Goal: Information Seeking & Learning: Find specific fact

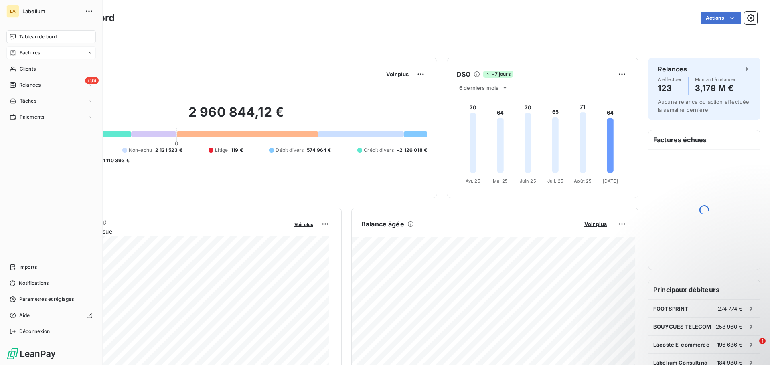
click at [10, 53] on icon at bounding box center [13, 53] width 7 height 6
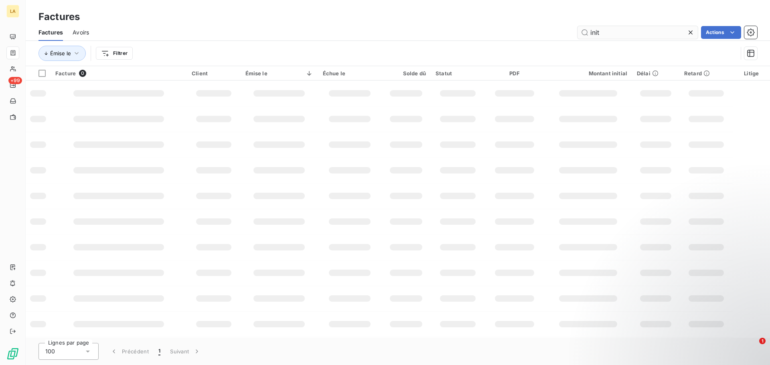
click at [604, 36] on input "init" at bounding box center [638, 32] width 120 height 13
type input "igs"
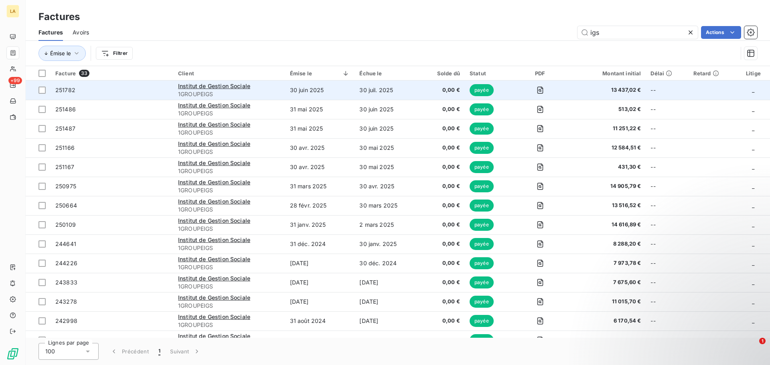
click at [135, 95] on td "251782" at bounding box center [112, 90] width 123 height 19
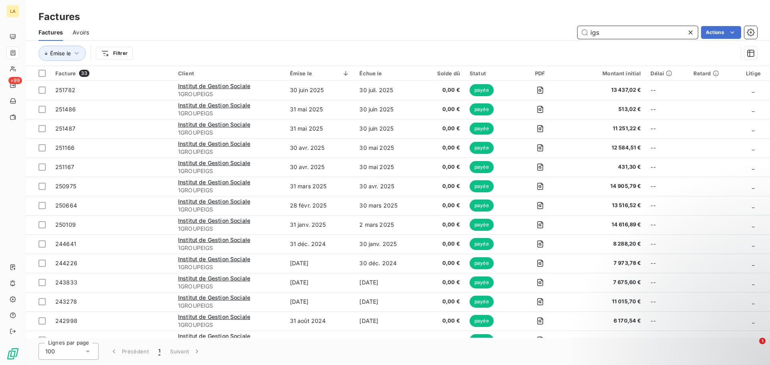
click at [621, 38] on input "igs" at bounding box center [638, 32] width 120 height 13
type input "ultr"
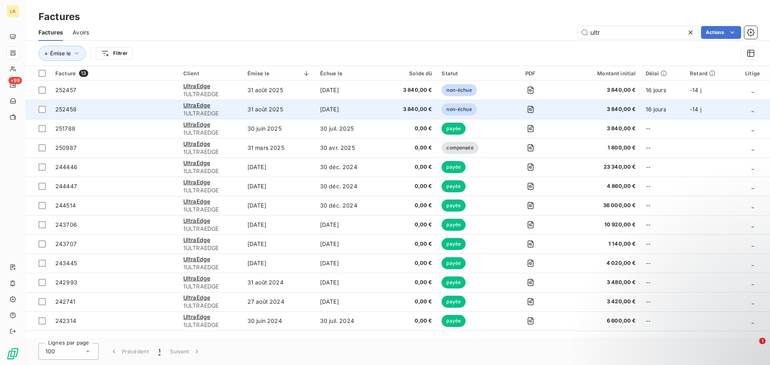
click at [141, 111] on span "252458" at bounding box center [114, 110] width 118 height 8
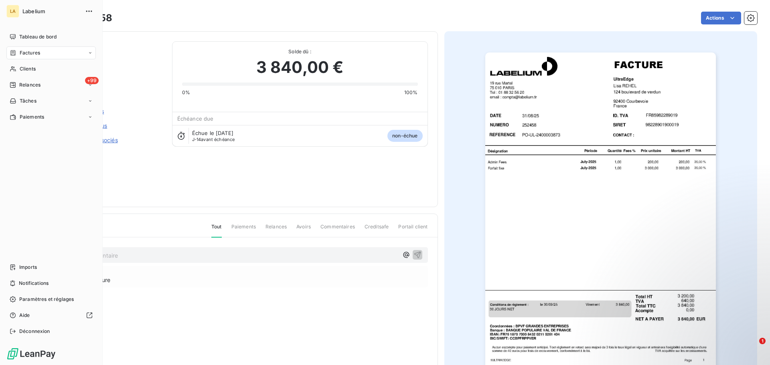
click at [13, 52] on icon at bounding box center [13, 53] width 7 height 6
click at [16, 57] on div "Factures" at bounding box center [50, 53] width 89 height 13
click at [40, 69] on div "Factures" at bounding box center [56, 69] width 80 height 13
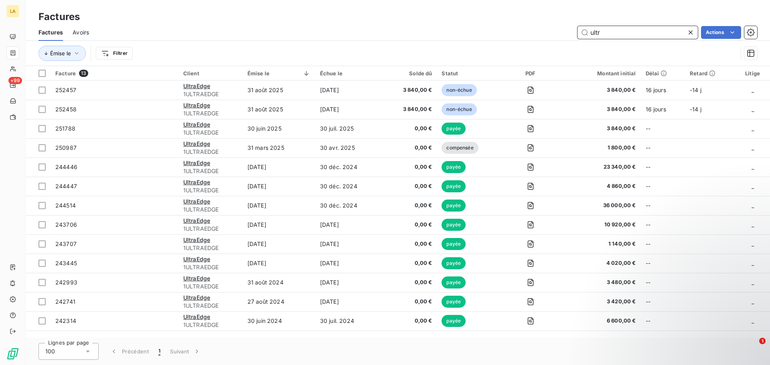
click at [604, 30] on input "ultr" at bounding box center [638, 32] width 120 height 13
type input "ryo"
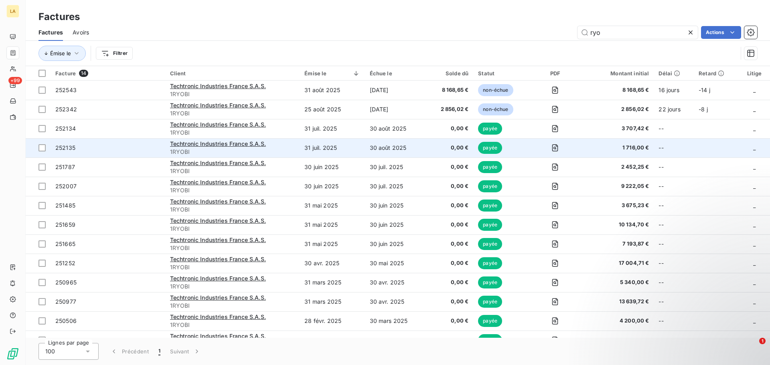
click at [125, 149] on span "252135" at bounding box center [107, 148] width 105 height 8
drag, startPoint x: 119, startPoint y: 147, endPoint x: 116, endPoint y: 140, distance: 7.4
click at [116, 140] on td "252135" at bounding box center [108, 147] width 115 height 19
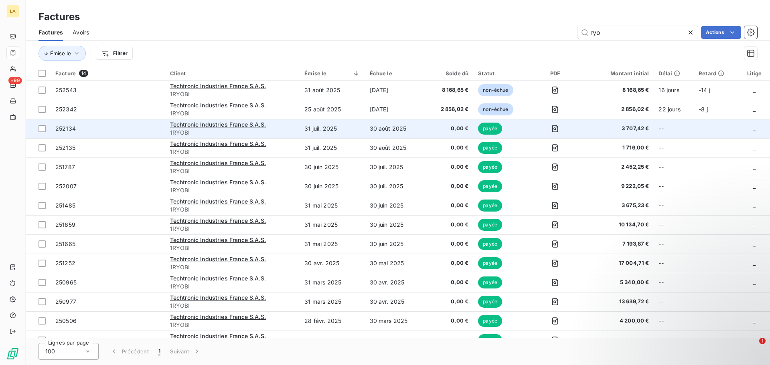
click at [138, 128] on span "252134" at bounding box center [107, 129] width 105 height 8
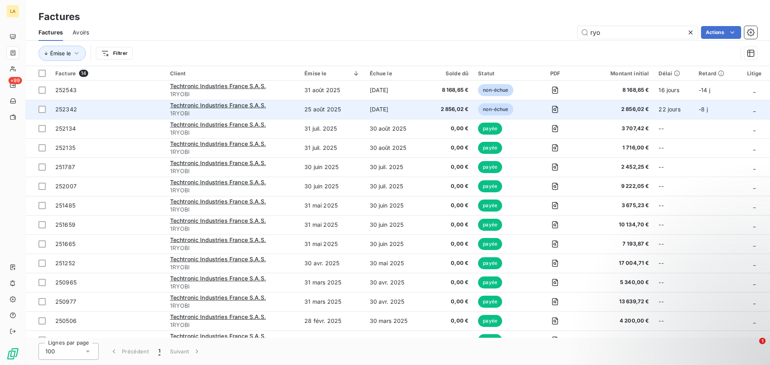
click at [128, 113] on span "252342" at bounding box center [107, 110] width 105 height 8
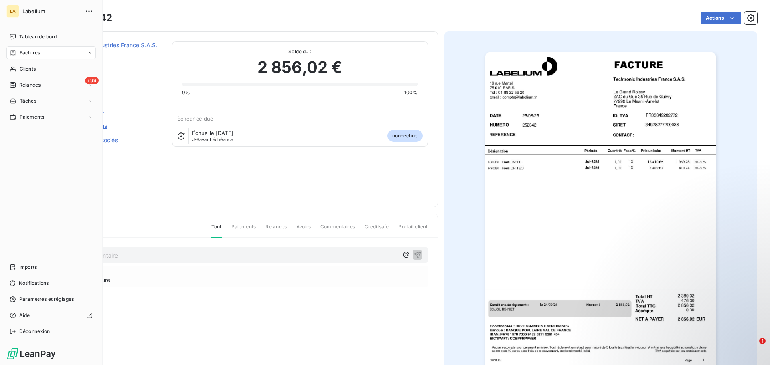
click at [9, 55] on div "Factures" at bounding box center [50, 53] width 89 height 13
click at [14, 53] on icon at bounding box center [13, 52] width 5 height 5
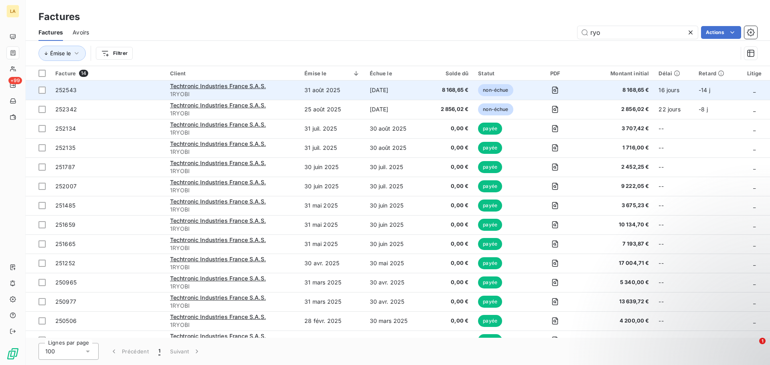
click at [126, 89] on span "252543" at bounding box center [107, 90] width 105 height 8
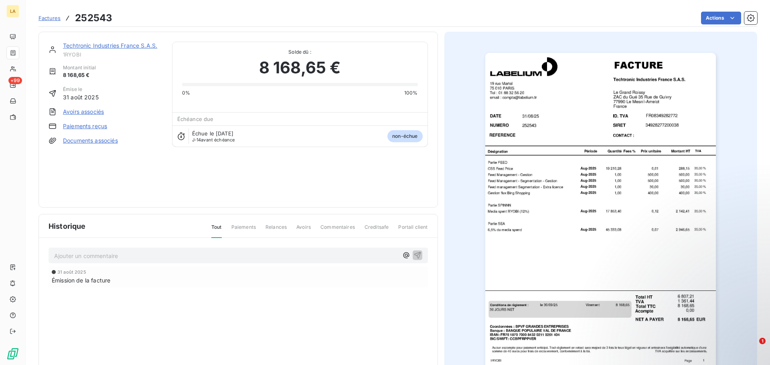
scroll to position [3, 0]
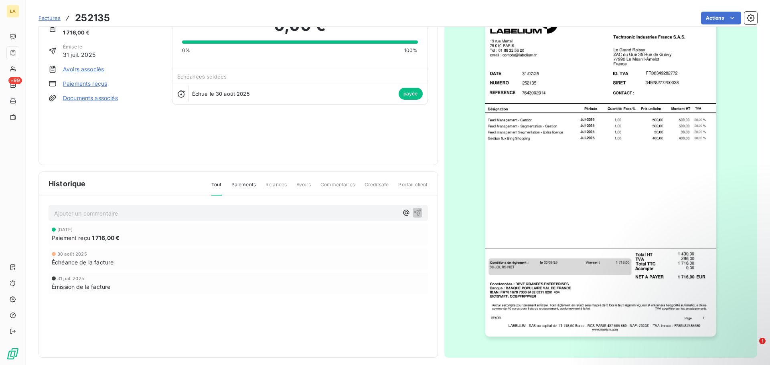
scroll to position [48, 0]
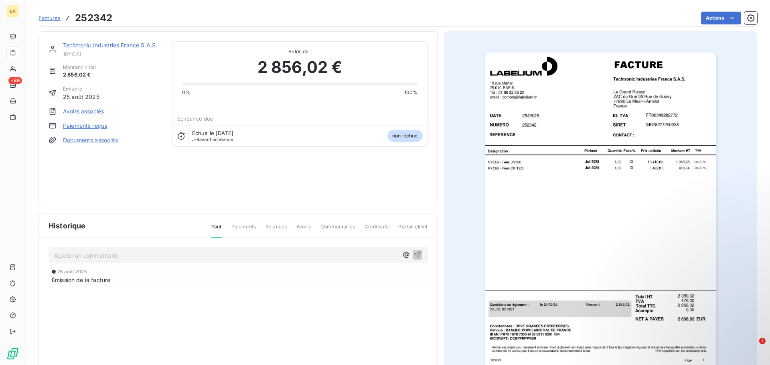
scroll to position [48, 0]
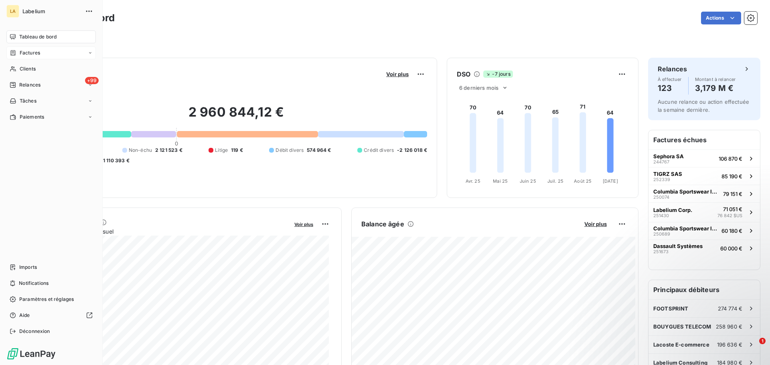
click at [10, 55] on icon at bounding box center [13, 53] width 7 height 6
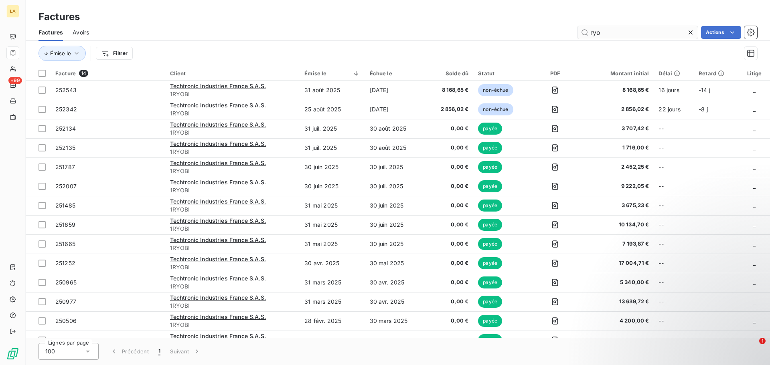
click at [610, 30] on input "ryo" at bounding box center [638, 32] width 120 height 13
type input "ami"
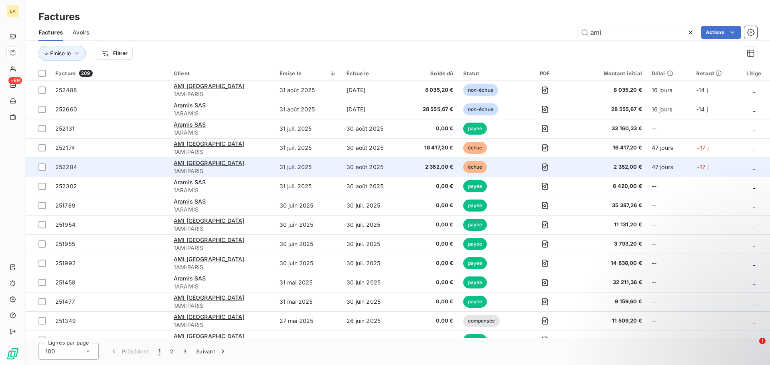
click at [136, 169] on span "252284" at bounding box center [109, 167] width 109 height 8
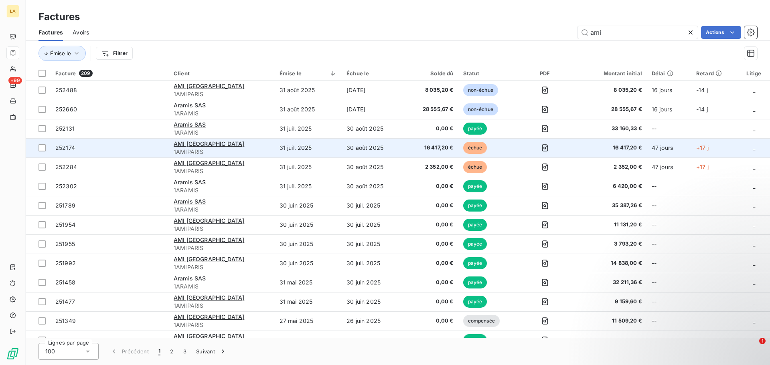
click at [126, 154] on td "252174" at bounding box center [110, 147] width 118 height 19
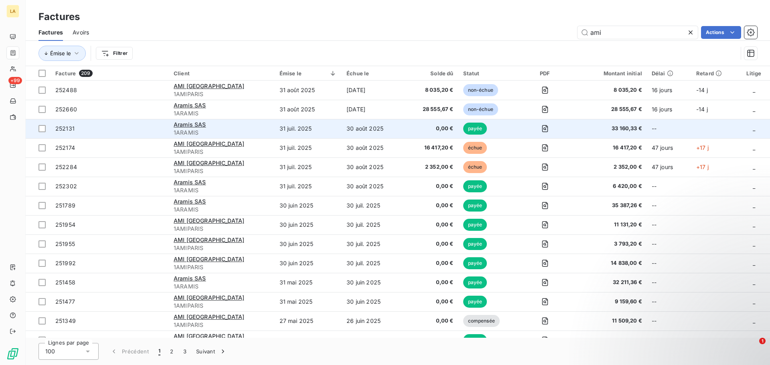
click at [99, 129] on span "252131" at bounding box center [109, 129] width 109 height 8
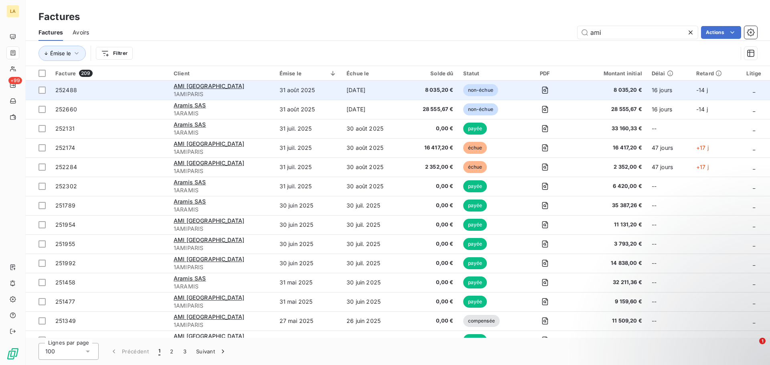
click at [91, 91] on span "252488" at bounding box center [109, 90] width 109 height 8
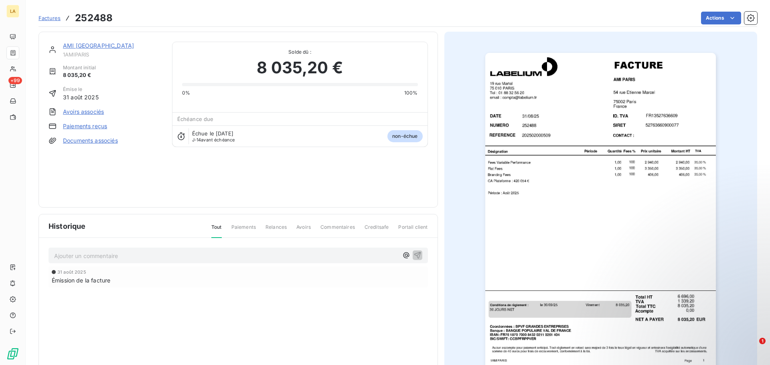
scroll to position [40, 0]
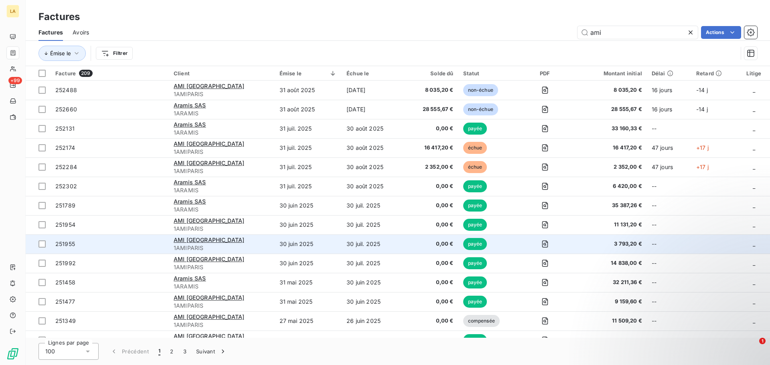
click at [365, 245] on td "30 juil. 2025" at bounding box center [373, 244] width 63 height 19
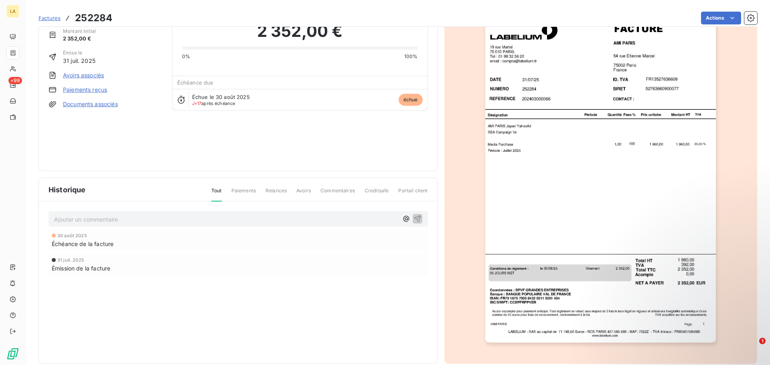
scroll to position [38, 0]
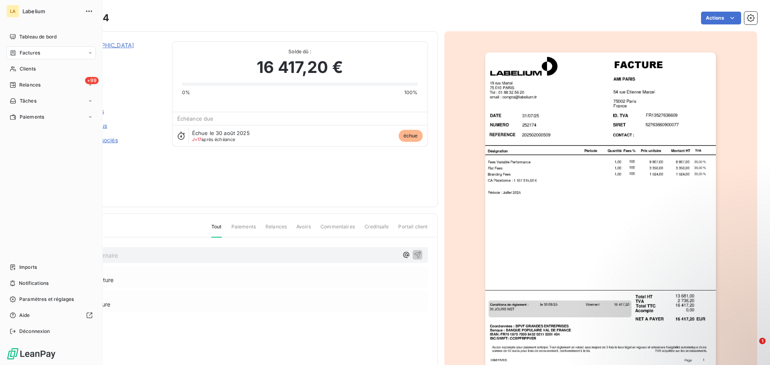
click at [8, 53] on div "Factures" at bounding box center [50, 53] width 89 height 13
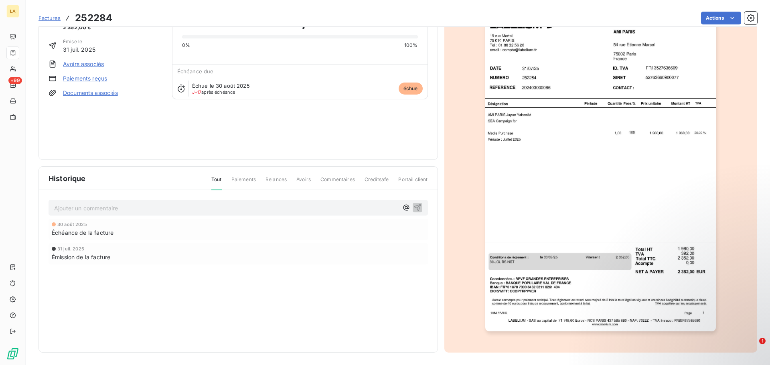
scroll to position [48, 0]
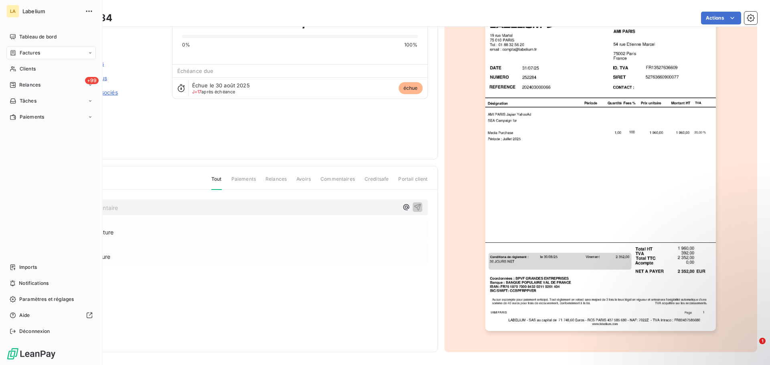
click at [20, 51] on span "Factures" at bounding box center [30, 52] width 20 height 7
click at [46, 67] on div "Factures" at bounding box center [56, 69] width 80 height 13
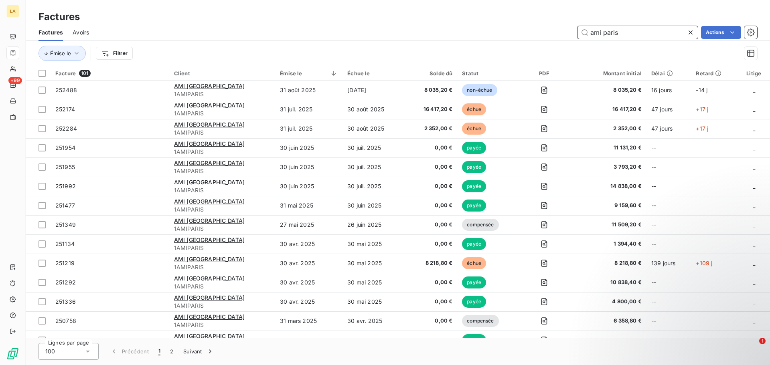
click at [600, 28] on input "ami paris" at bounding box center [638, 32] width 120 height 13
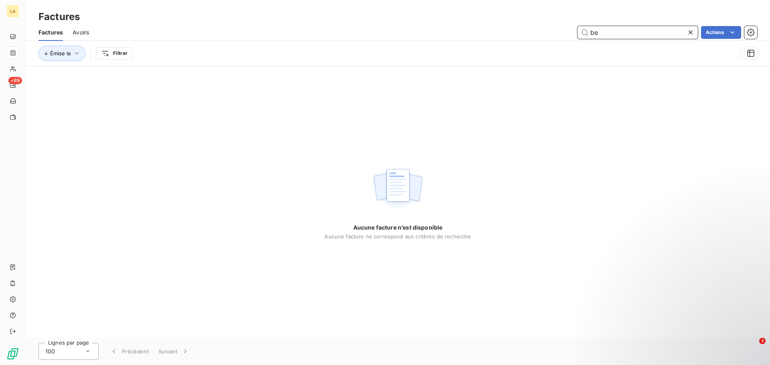
type input "b"
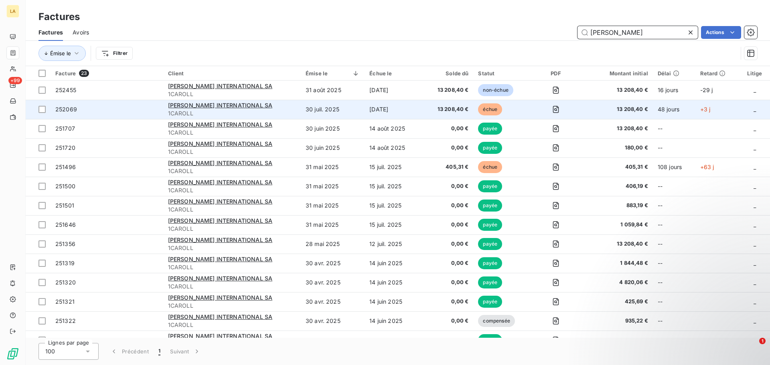
type input "carol"
click at [126, 104] on td "252069" at bounding box center [107, 109] width 113 height 19
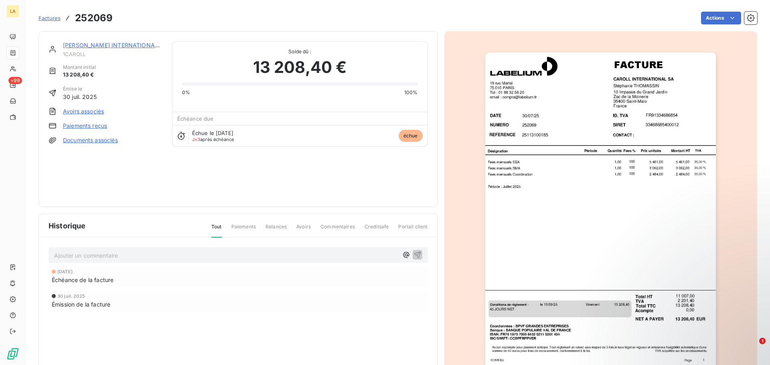
scroll to position [48, 0]
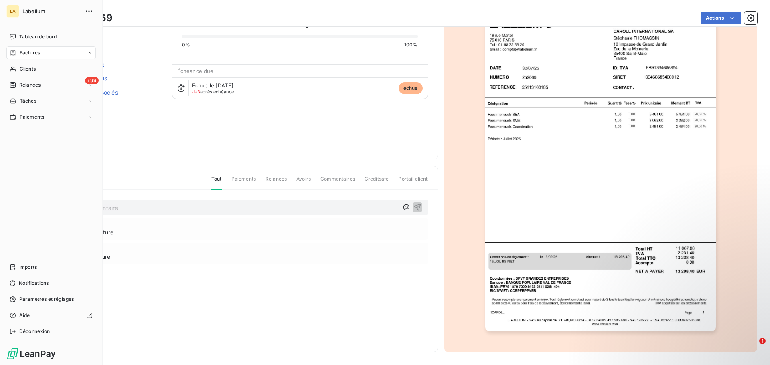
click at [14, 45] on nav "Tableau de bord Factures Clients +99 Relances Tâches Paiements" at bounding box center [50, 76] width 89 height 93
click at [17, 50] on div "Factures" at bounding box center [25, 52] width 30 height 7
click at [44, 65] on div "Factures" at bounding box center [56, 69] width 80 height 13
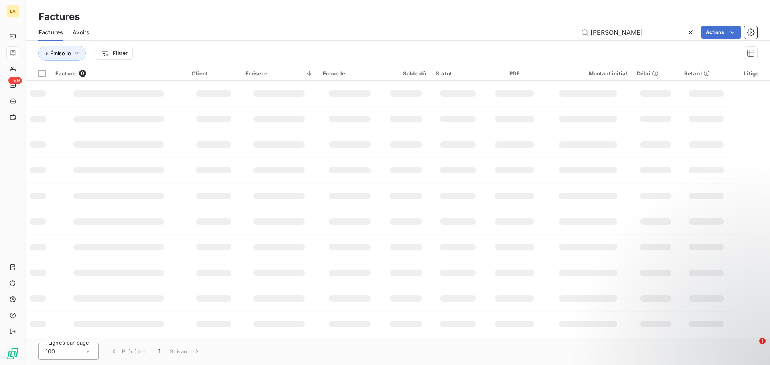
drag, startPoint x: 607, startPoint y: 35, endPoint x: 564, endPoint y: 32, distance: 42.6
click at [566, 32] on div "carol Actions" at bounding box center [428, 32] width 659 height 13
type input "sepho"
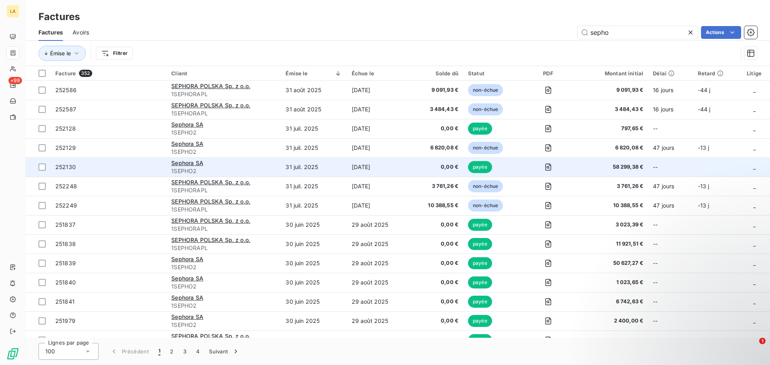
click at [230, 165] on div "Sephora SA" at bounding box center [223, 163] width 105 height 8
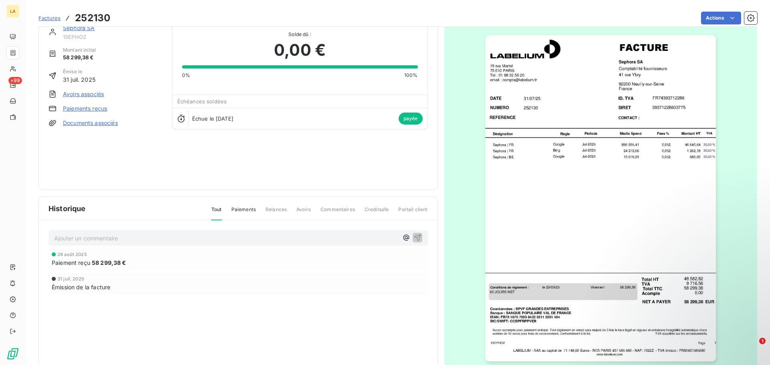
scroll to position [18, 0]
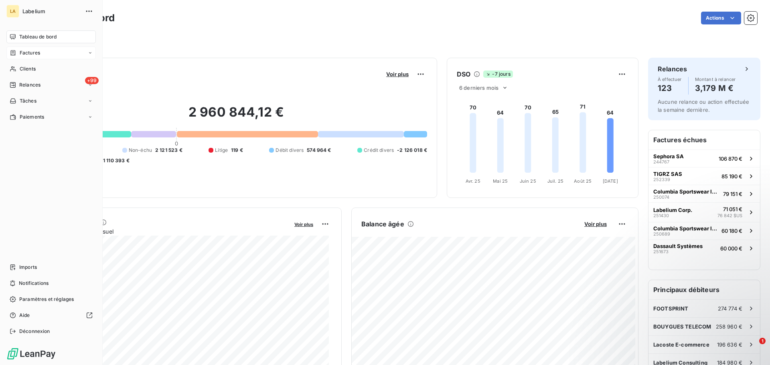
click at [11, 51] on icon at bounding box center [13, 52] width 5 height 5
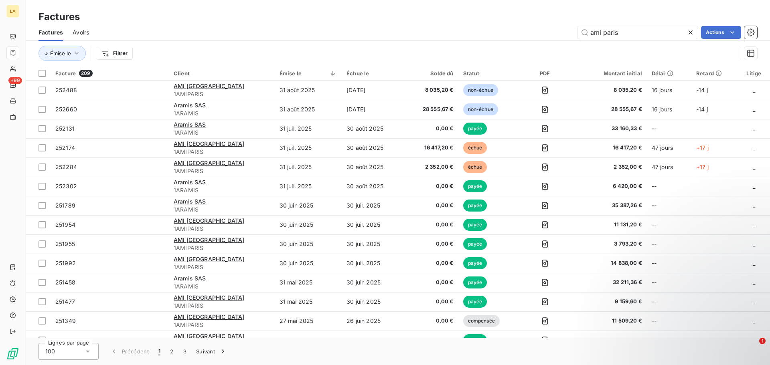
type input "ami paris"
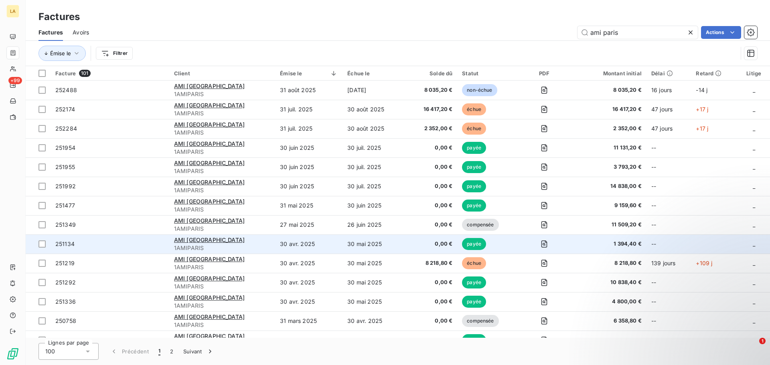
click at [102, 249] on td "251134" at bounding box center [110, 244] width 119 height 19
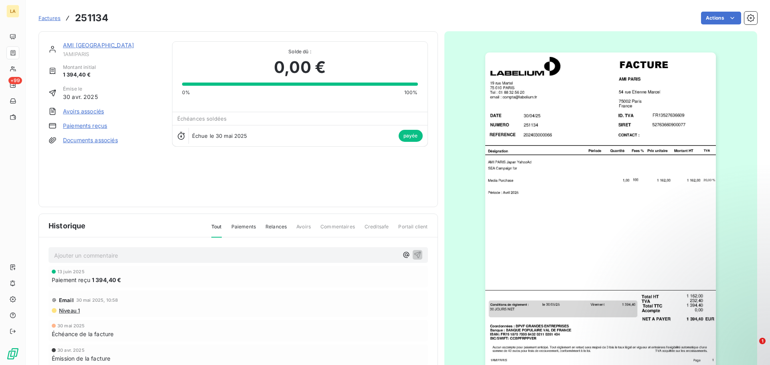
click at [514, 162] on img "button" at bounding box center [600, 216] width 231 height 327
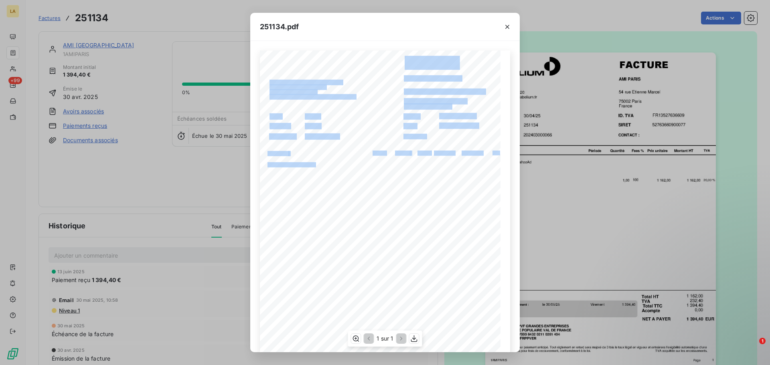
click at [260, 164] on div "NUMERO AMI PARIS [STREET_ADDRESS][PERSON_NAME] [DATE] 202403000066 DATE FACTURE…" at bounding box center [385, 221] width 250 height 340
click at [273, 164] on span "AMI [GEOGRAPHIC_DATA] [GEOGRAPHIC_DATA] YahooAd" at bounding box center [319, 164] width 102 height 4
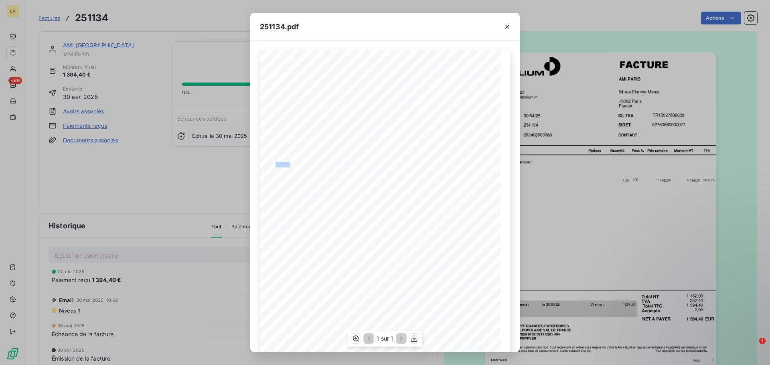
click at [273, 164] on span "AMI [GEOGRAPHIC_DATA] [GEOGRAPHIC_DATA] YahooAd" at bounding box center [319, 164] width 102 height 4
click at [268, 164] on span "AMI [GEOGRAPHIC_DATA] [GEOGRAPHIC_DATA] YahooAd" at bounding box center [319, 164] width 102 height 4
